Goal: Information Seeking & Learning: Learn about a topic

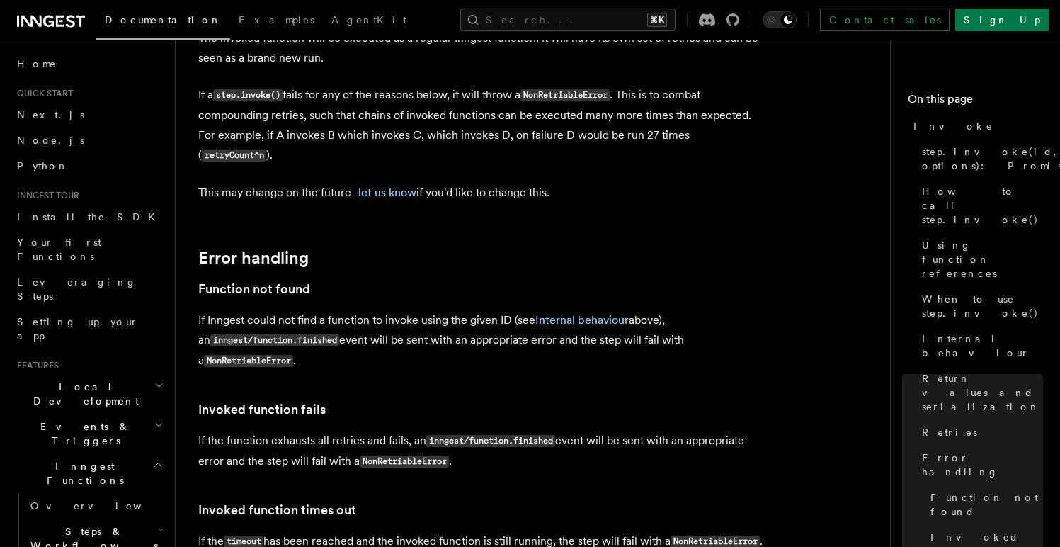
scroll to position [2956, 0]
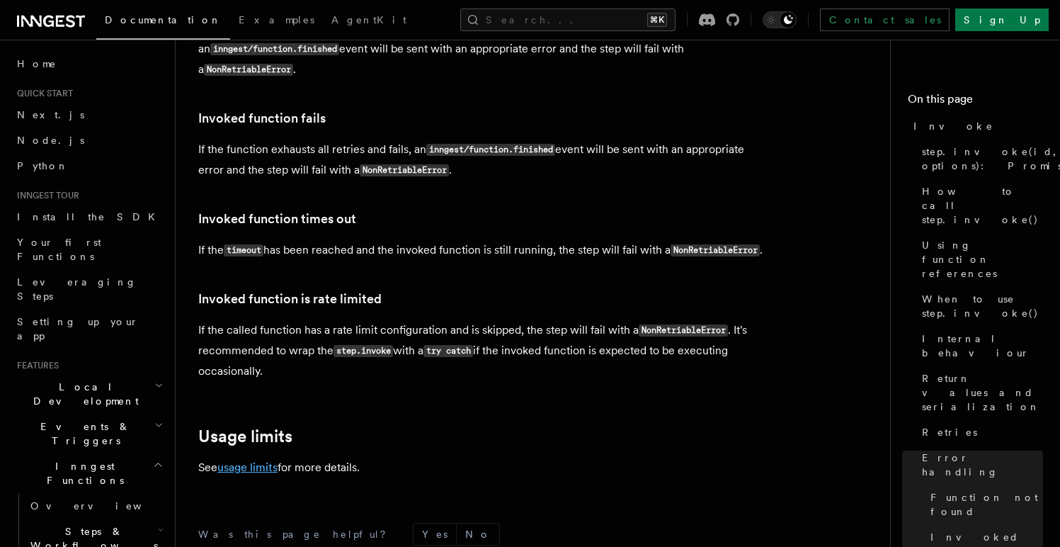
click at [253, 460] on link "usage limits" at bounding box center [247, 466] width 60 height 13
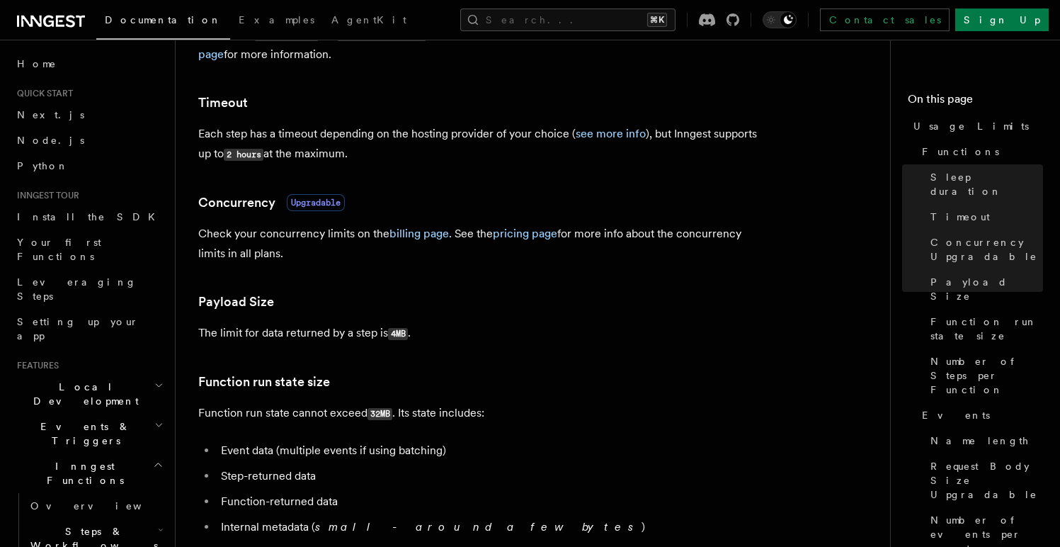
scroll to position [365, 0]
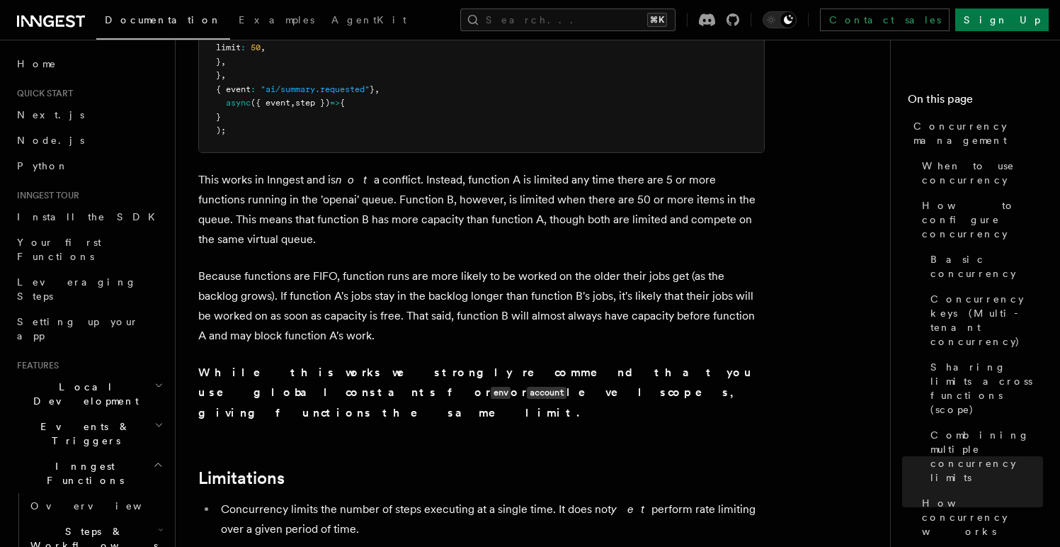
scroll to position [4240, 0]
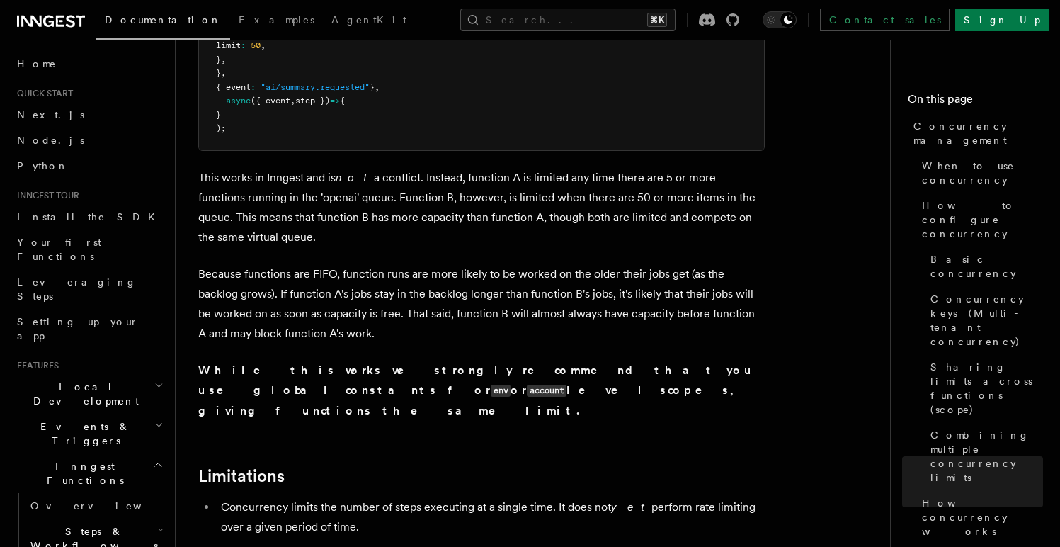
click at [554, 497] on li "Concurrency limits the number of steps executing at a single time. It does not …" at bounding box center [491, 517] width 548 height 40
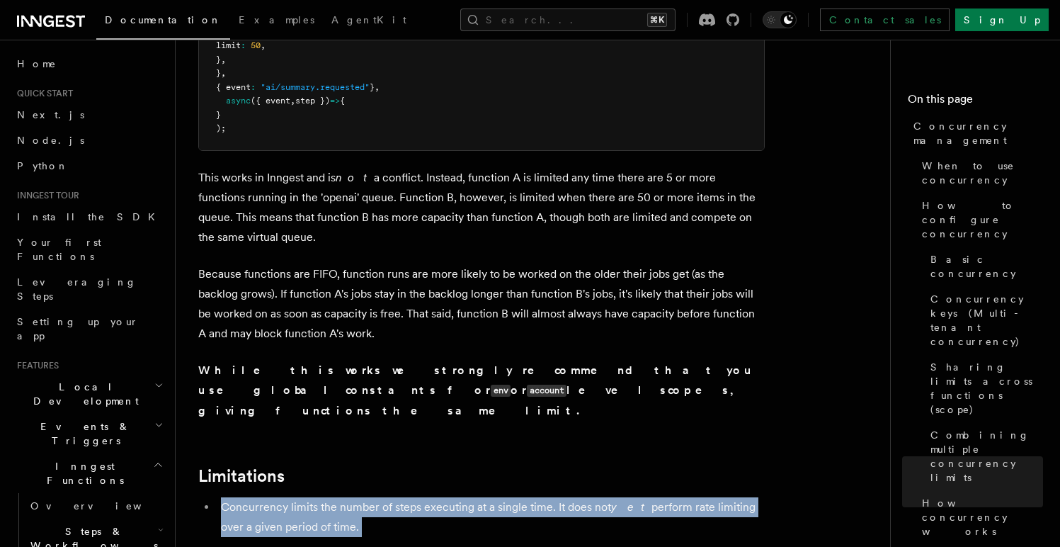
click at [554, 497] on li "Concurrency limits the number of steps executing at a single time. It does not …" at bounding box center [491, 517] width 548 height 40
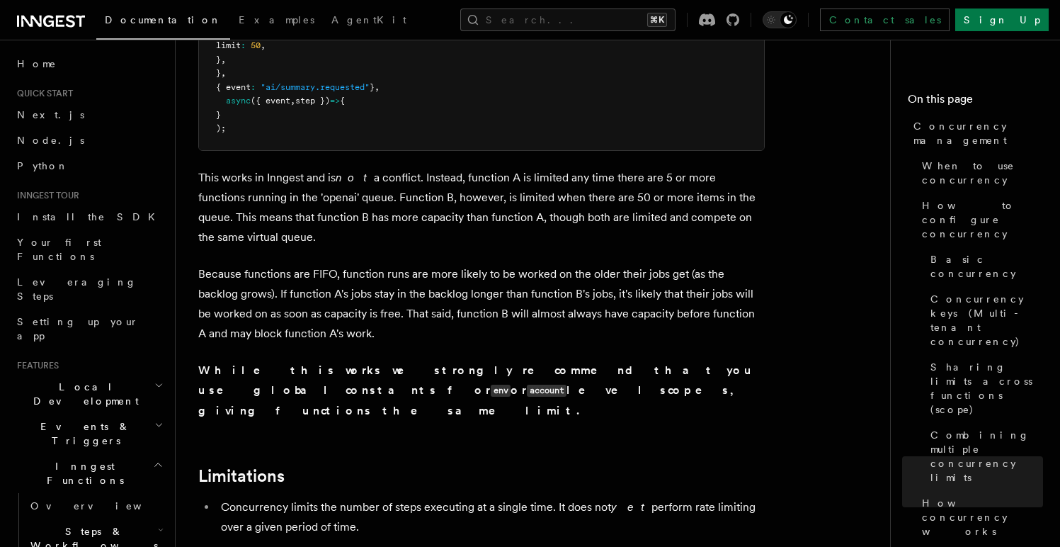
click at [554, 497] on li "Concurrency limits the number of steps executing at a single time. It does not …" at bounding box center [491, 517] width 548 height 40
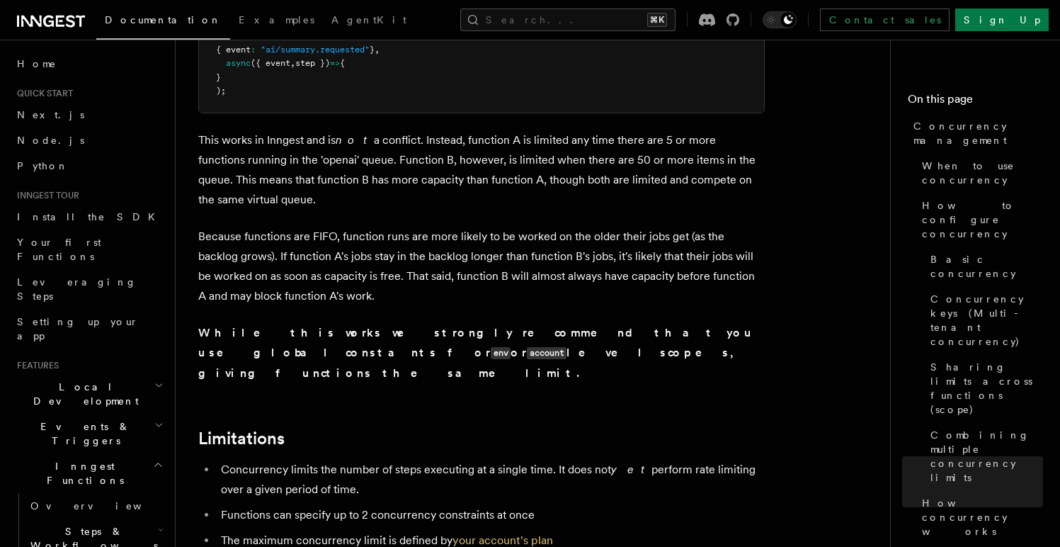
scroll to position [4303, 0]
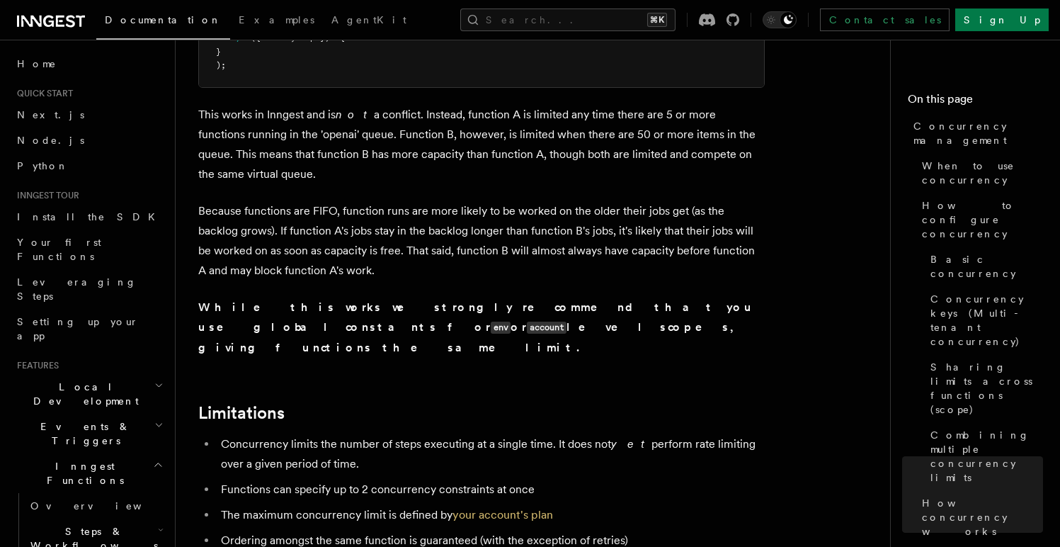
click at [555, 530] on li "Ordering amongst the same function is guaranteed (with the exception of retries)" at bounding box center [491, 540] width 548 height 20
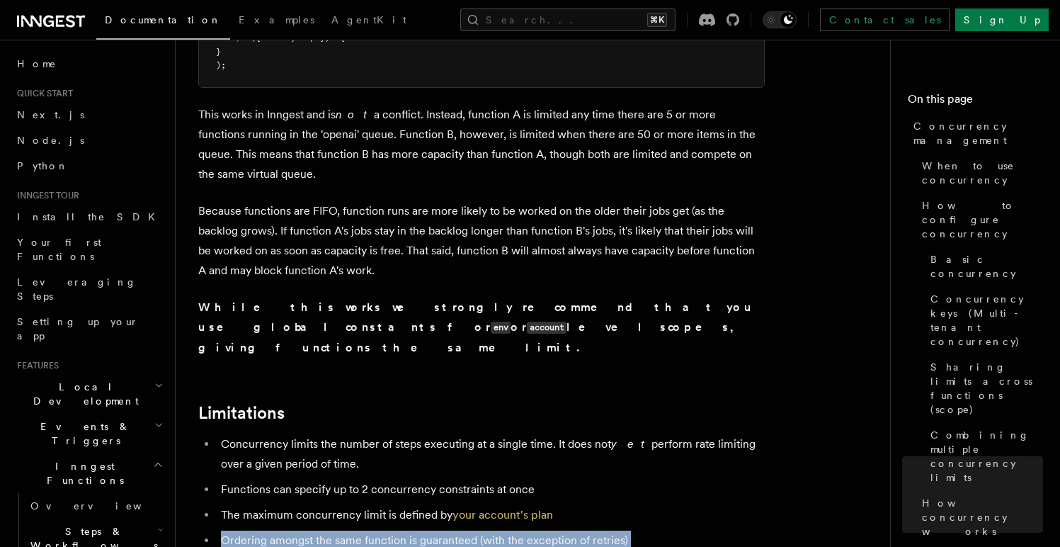
click at [555, 530] on li "Ordering amongst the same function is guaranteed (with the exception of retries)" at bounding box center [491, 540] width 548 height 20
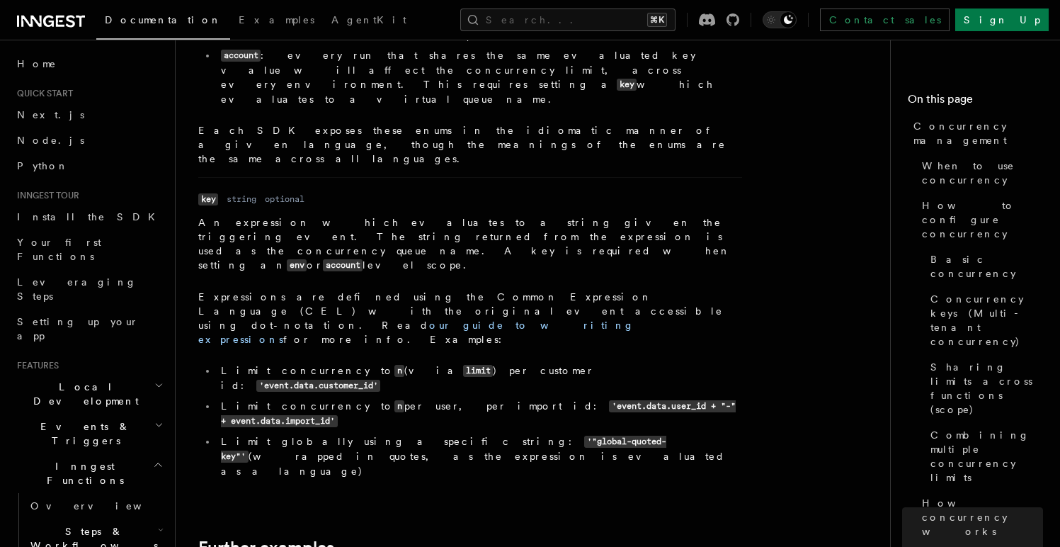
scroll to position [5252, 0]
